Goal: Transaction & Acquisition: Purchase product/service

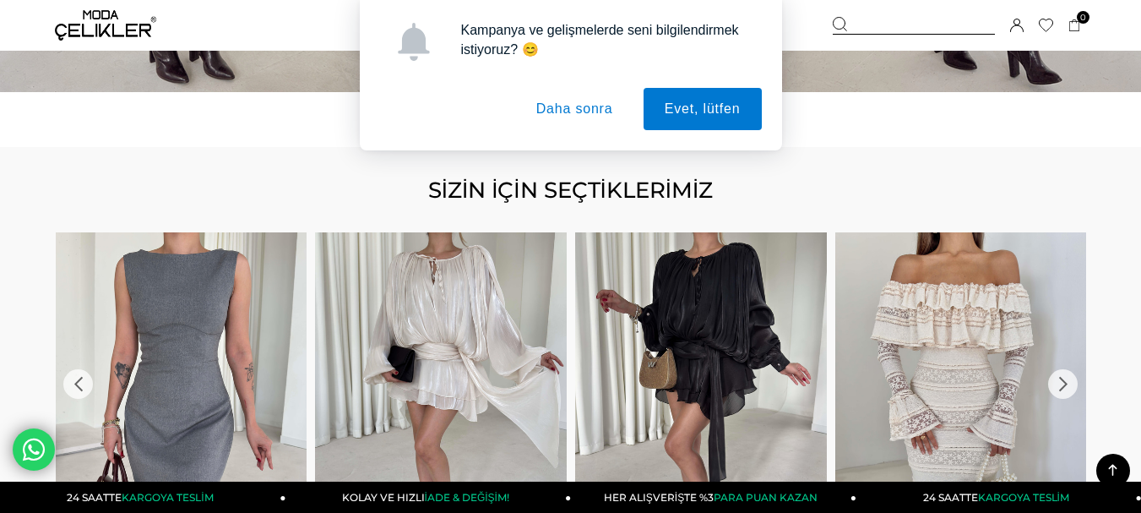
scroll to position [1521, 0]
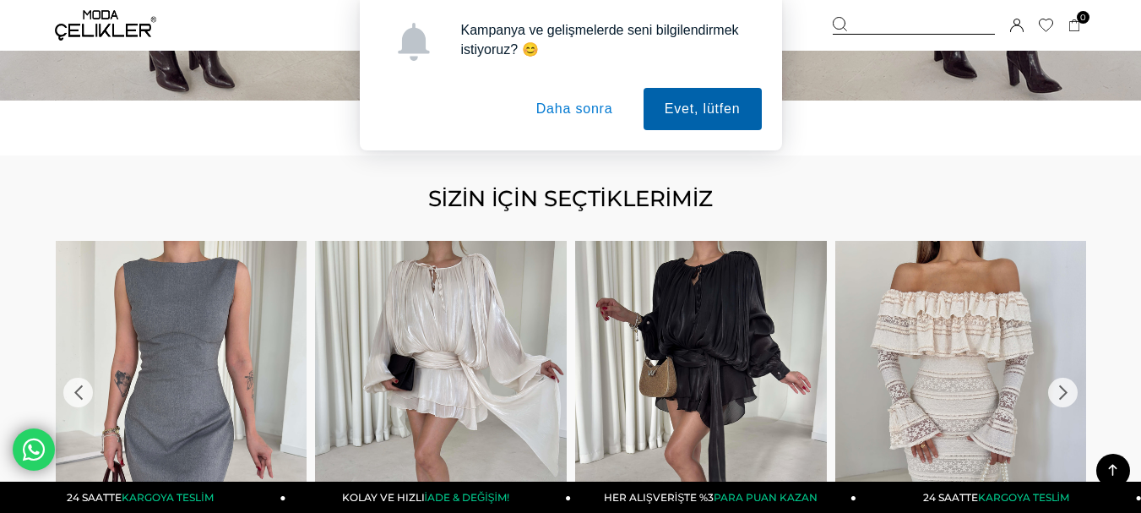
click at [679, 112] on button "Evet, lütfen" at bounding box center [703, 109] width 118 height 42
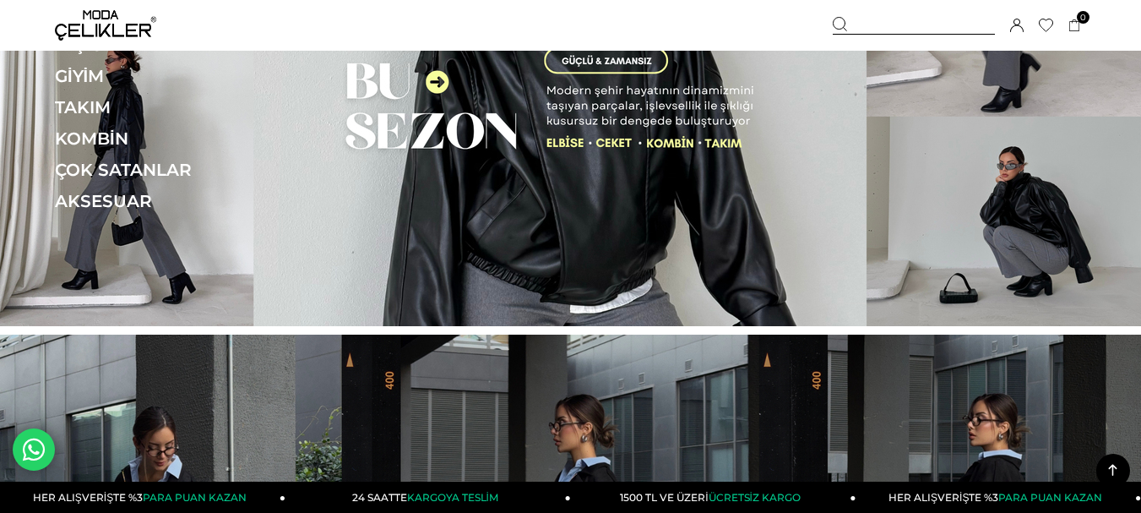
scroll to position [0, 0]
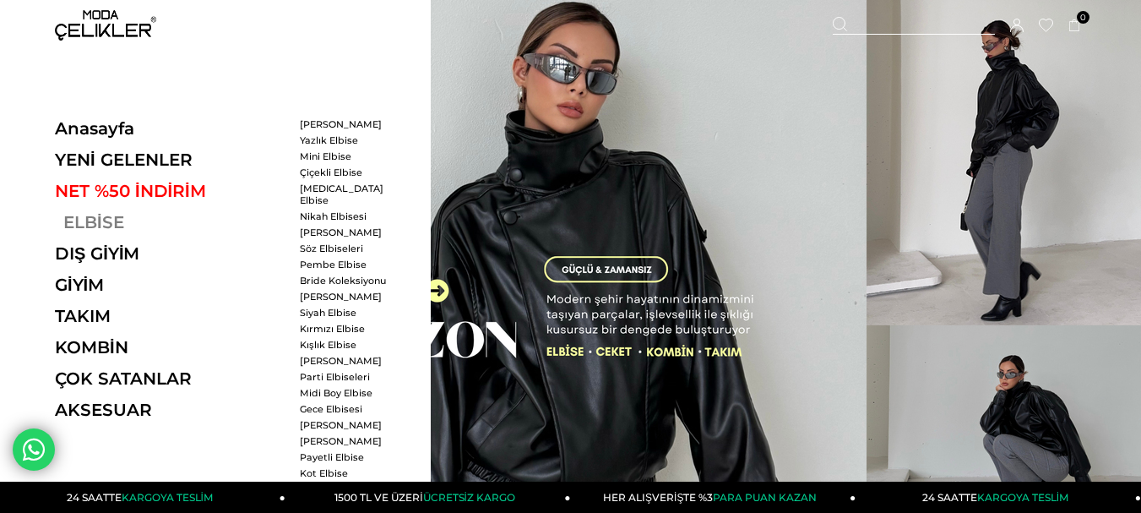
click at [95, 225] on link "ELBİSE" at bounding box center [171, 222] width 232 height 20
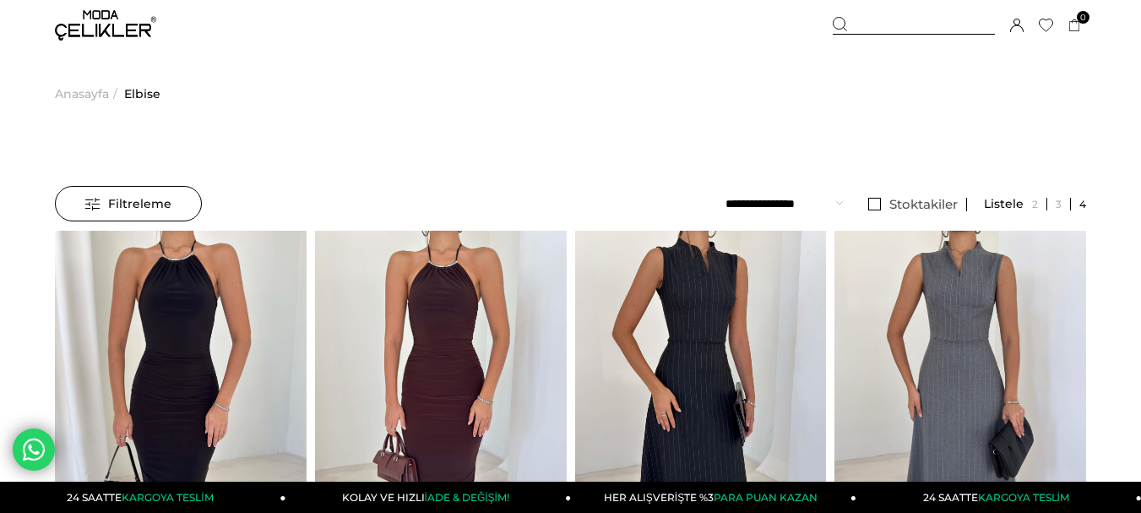
click at [85, 27] on img at bounding box center [105, 25] width 101 height 30
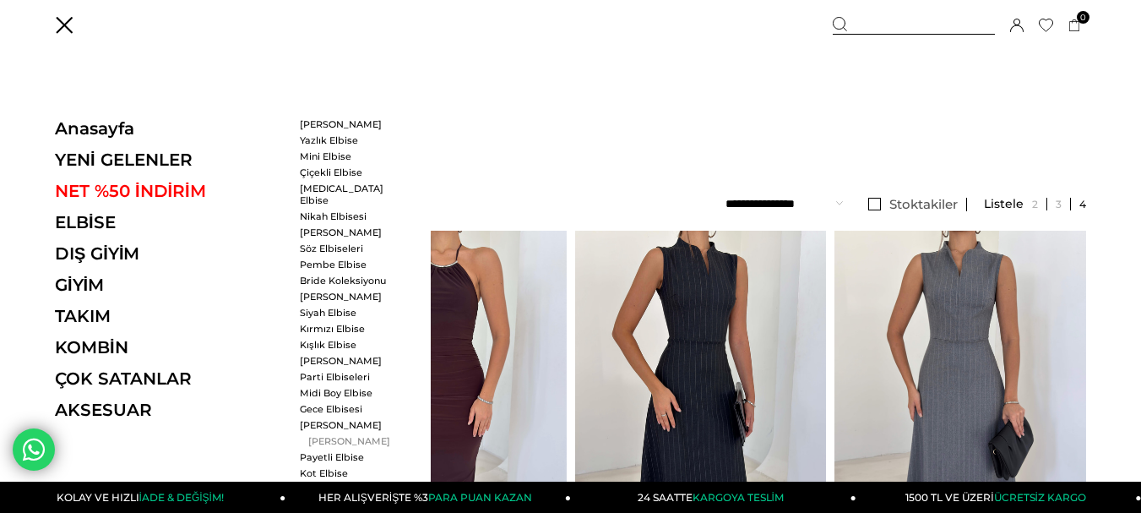
click at [323, 435] on link "[PERSON_NAME]" at bounding box center [348, 441] width 97 height 12
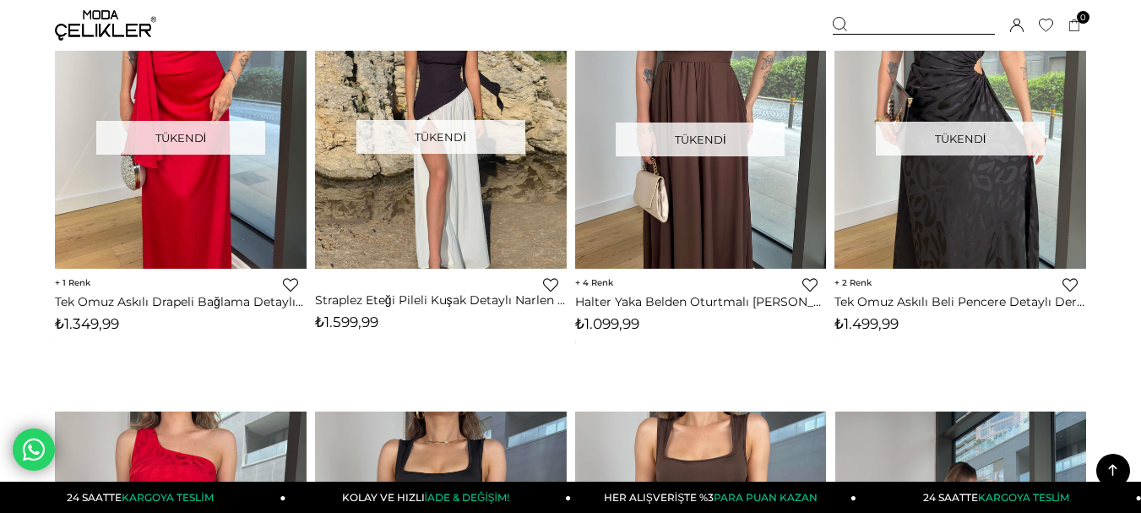
scroll to position [3633, 0]
